Goal: Task Accomplishment & Management: Use online tool/utility

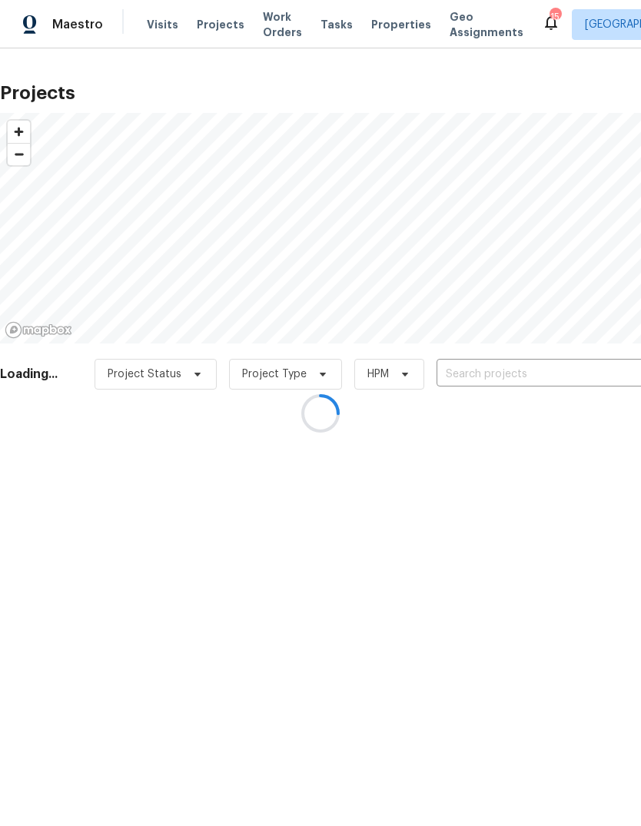
click at [513, 382] on div at bounding box center [320, 413] width 641 height 826
click at [540, 376] on div at bounding box center [320, 413] width 641 height 826
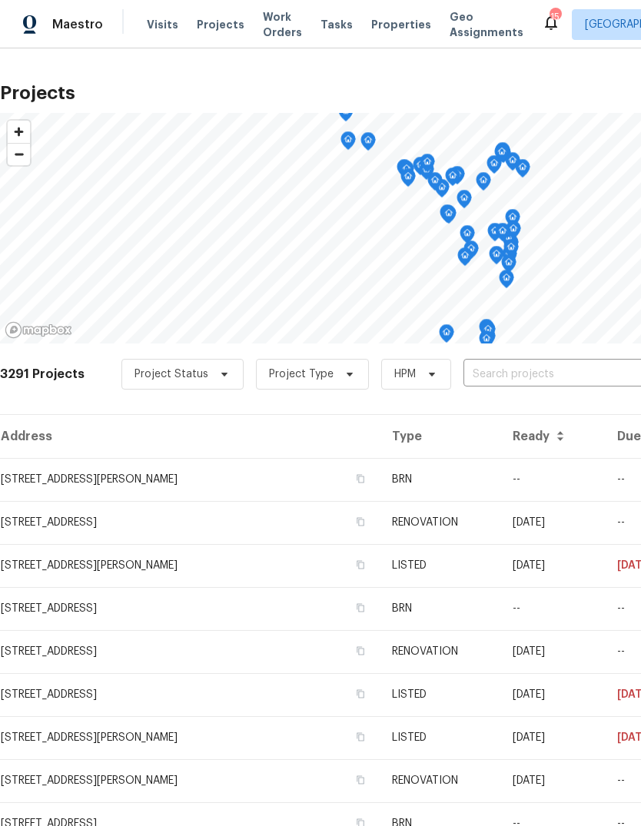
click at [550, 375] on input "text" at bounding box center [551, 375] width 176 height 24
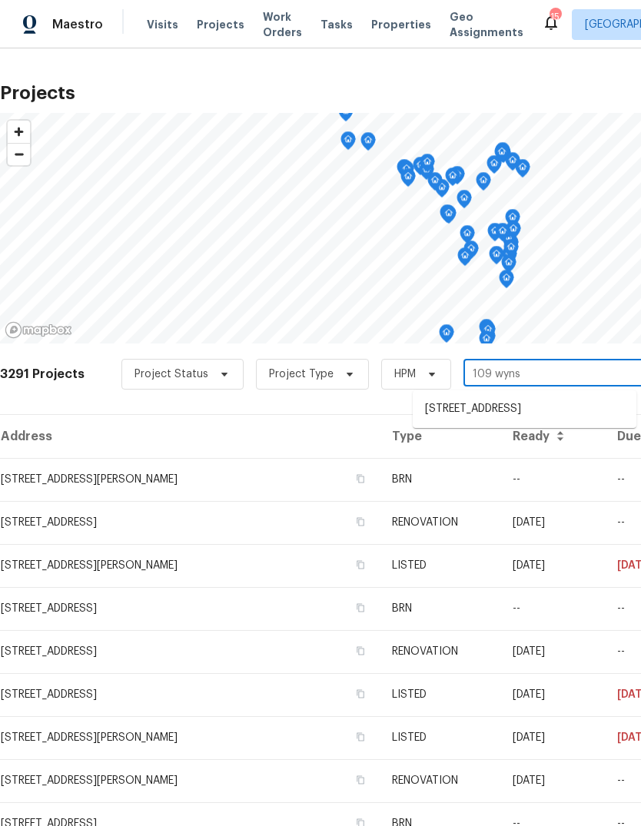
type input "109 wynst"
click at [558, 407] on li "[STREET_ADDRESS]" at bounding box center [525, 409] width 224 height 25
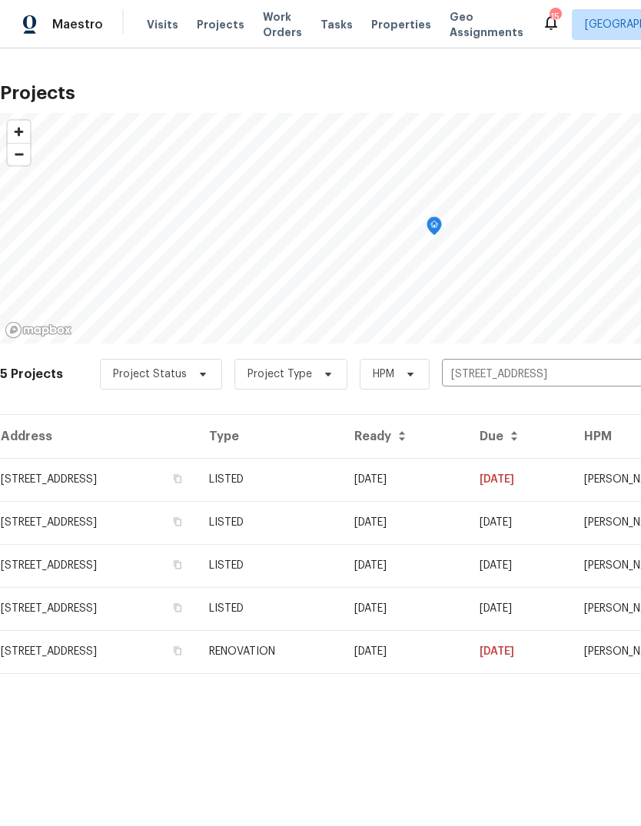
click at [467, 475] on td "[DATE]" at bounding box center [404, 479] width 125 height 43
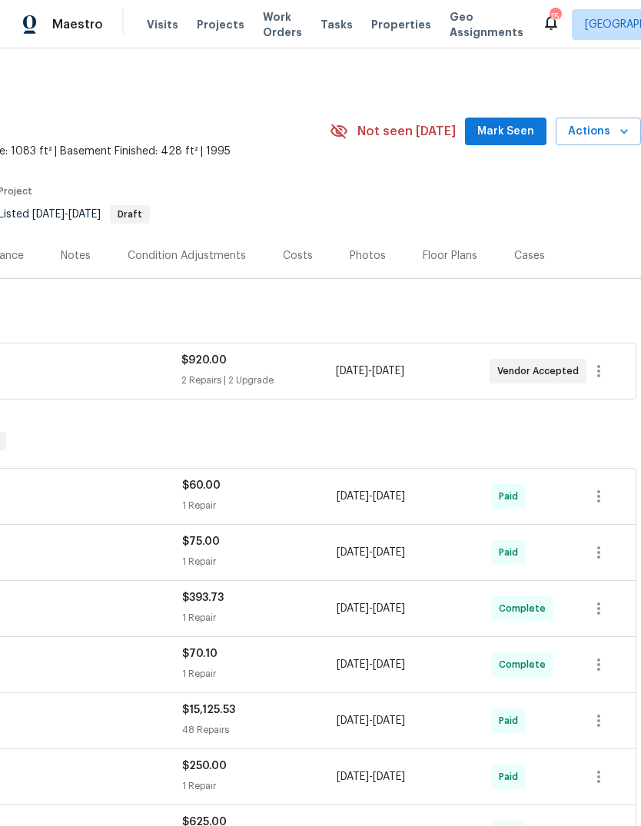
scroll to position [0, 227]
click at [513, 132] on span "Mark Seen" at bounding box center [505, 131] width 57 height 19
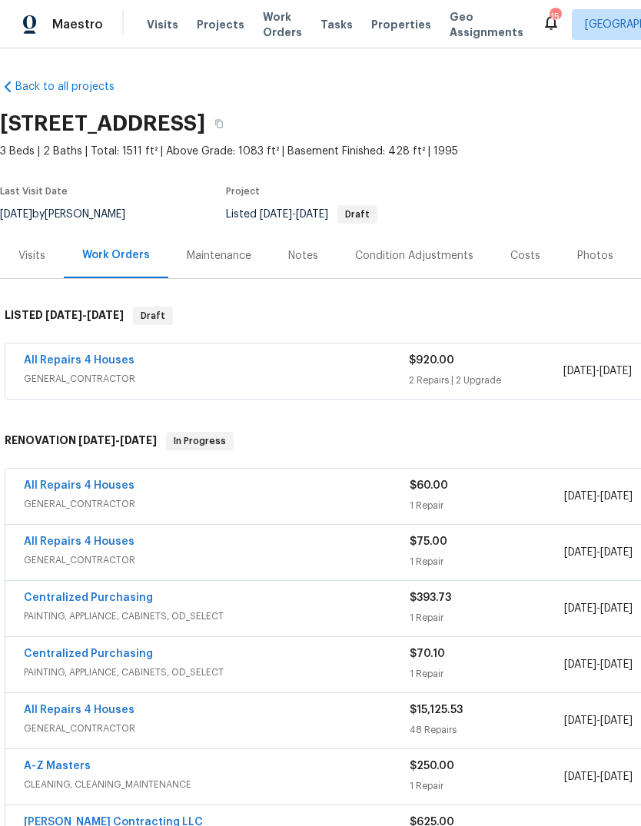
scroll to position [0, 0]
